Goal: Find specific page/section: Find specific page/section

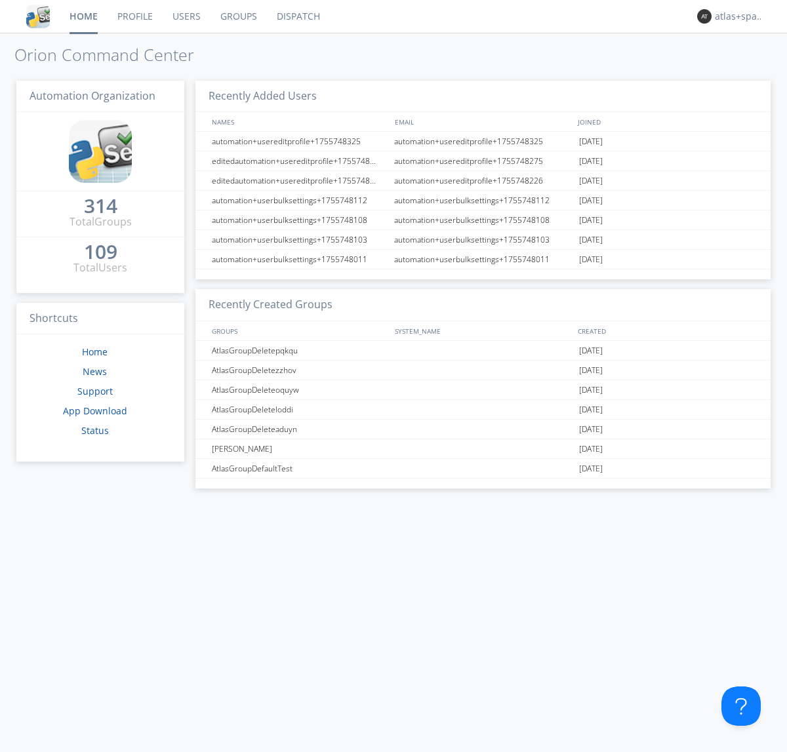
click at [297, 16] on link "Dispatch" at bounding box center [298, 16] width 63 height 33
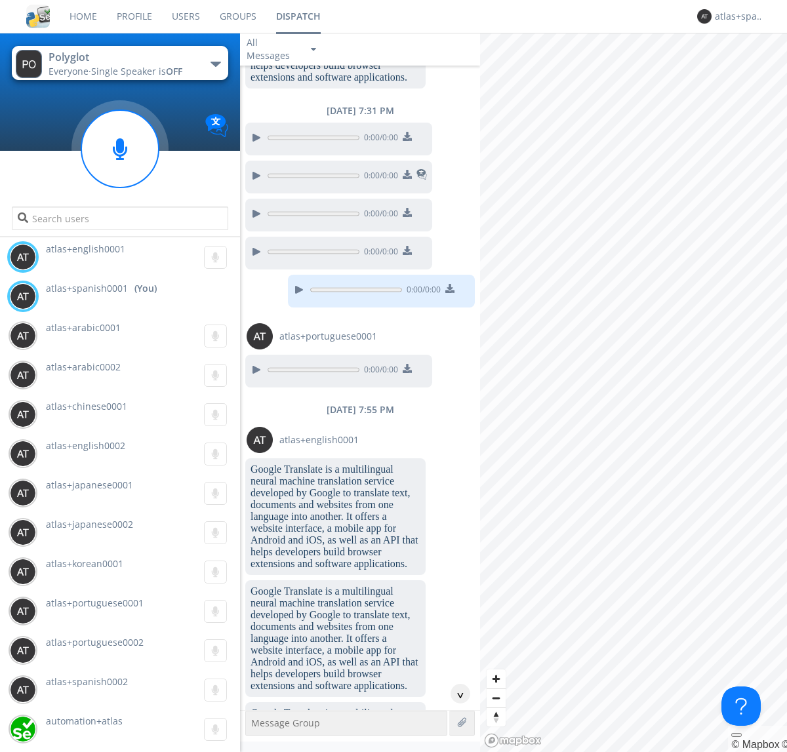
scroll to position [1320, 0]
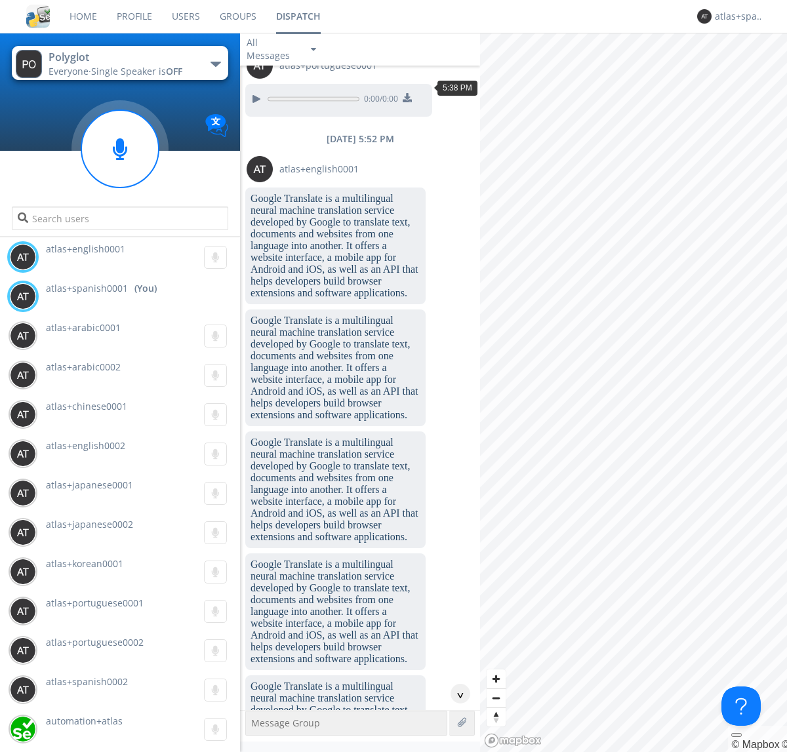
scroll to position [1799, 0]
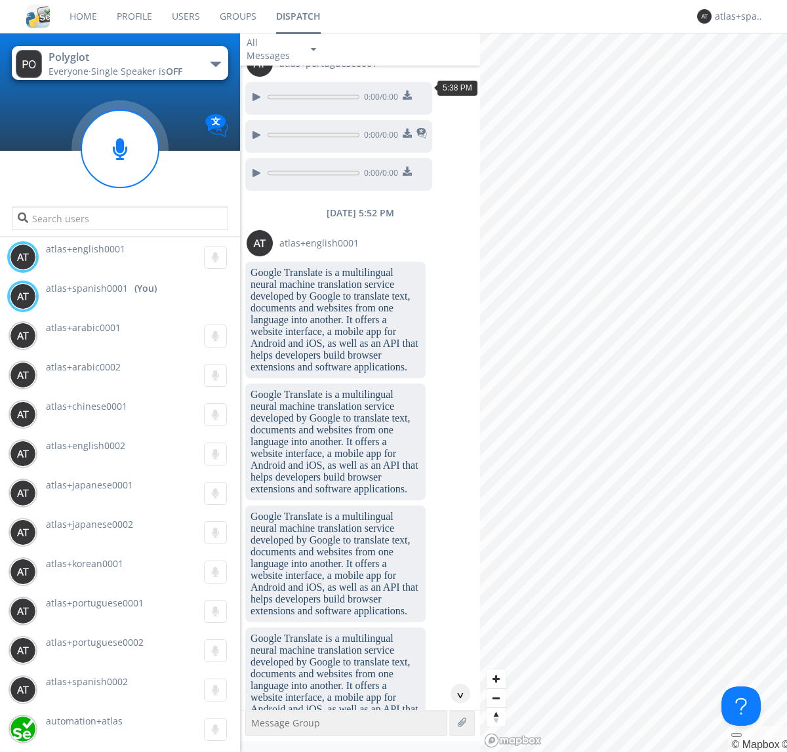
click at [455, 694] on div "^" at bounding box center [461, 694] width 20 height 20
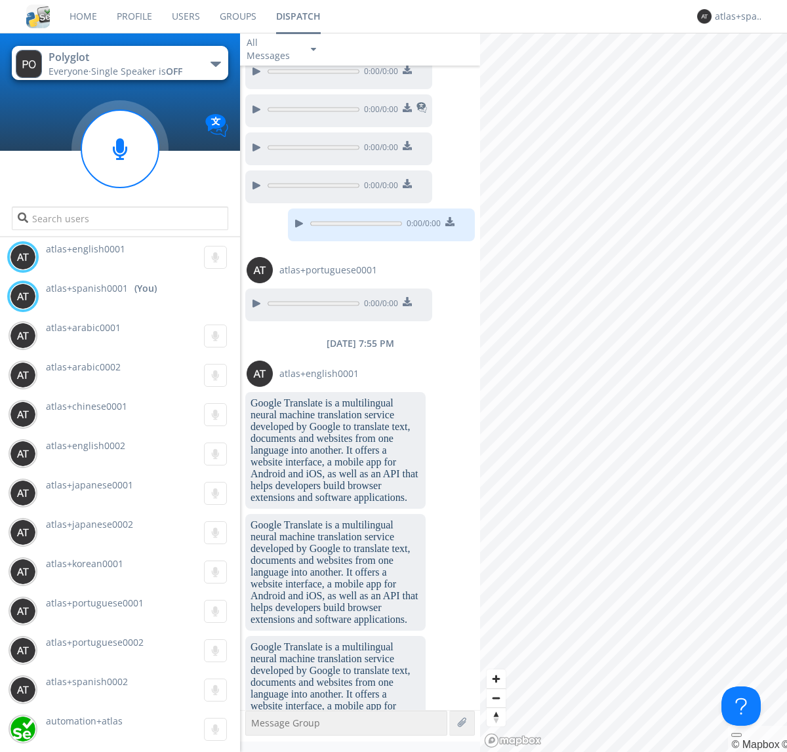
scroll to position [3164, 0]
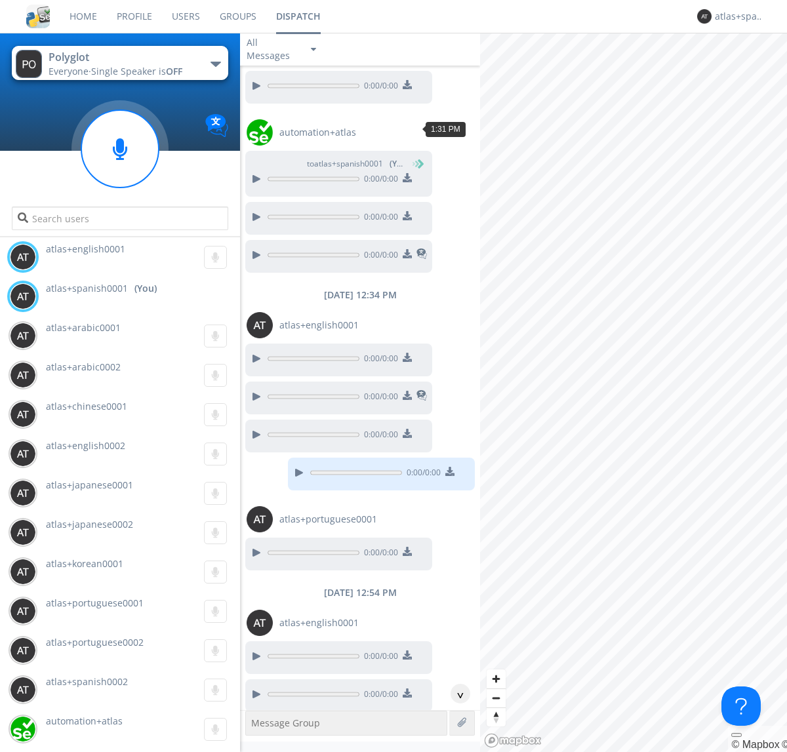
scroll to position [1561, 0]
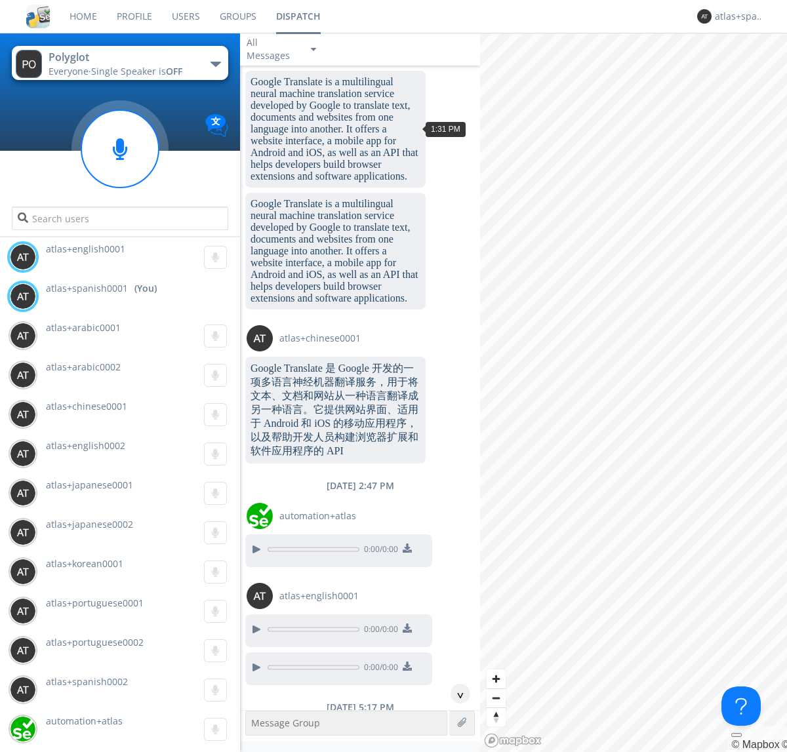
click at [455, 694] on div "^" at bounding box center [461, 694] width 20 height 20
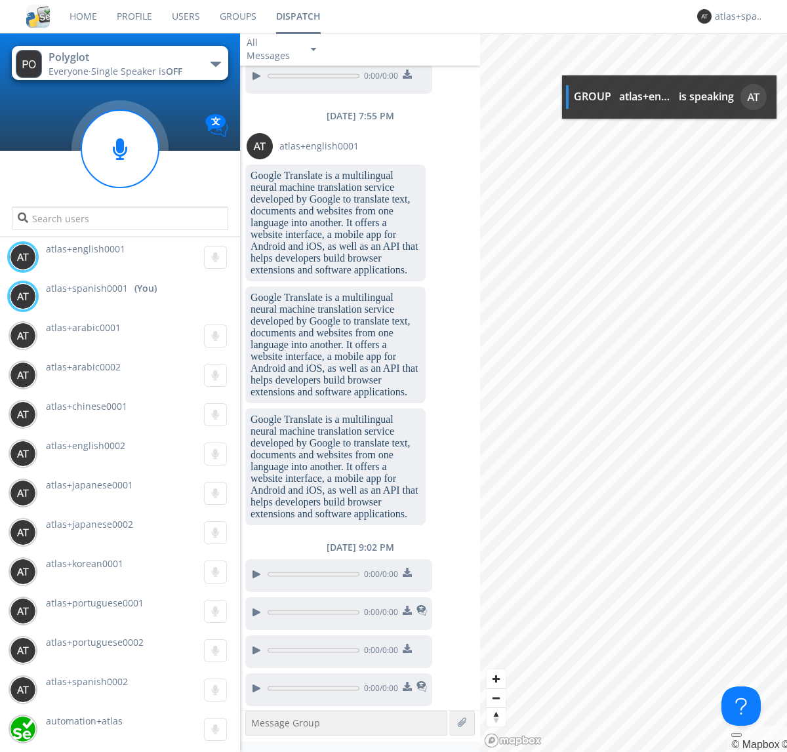
scroll to position [4728, 0]
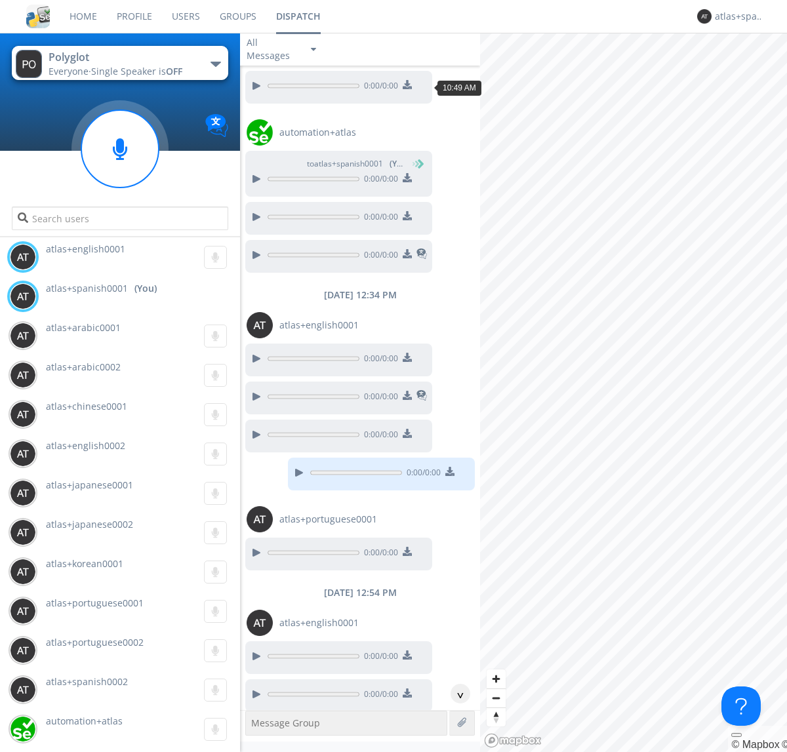
scroll to position [345, 0]
click at [455, 694] on div "^" at bounding box center [461, 694] width 20 height 20
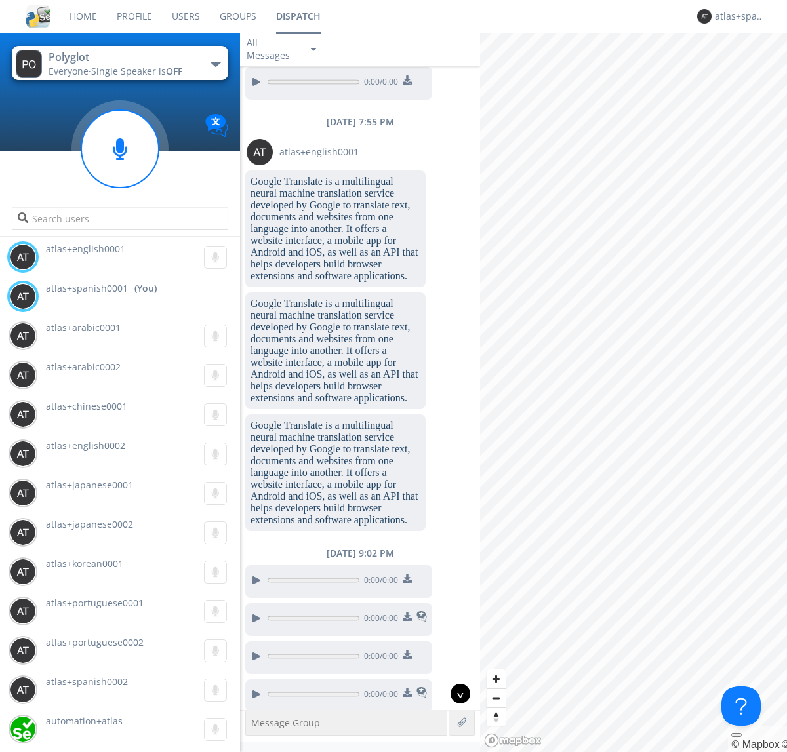
scroll to position [4974, 0]
